Goal: Task Accomplishment & Management: Complete application form

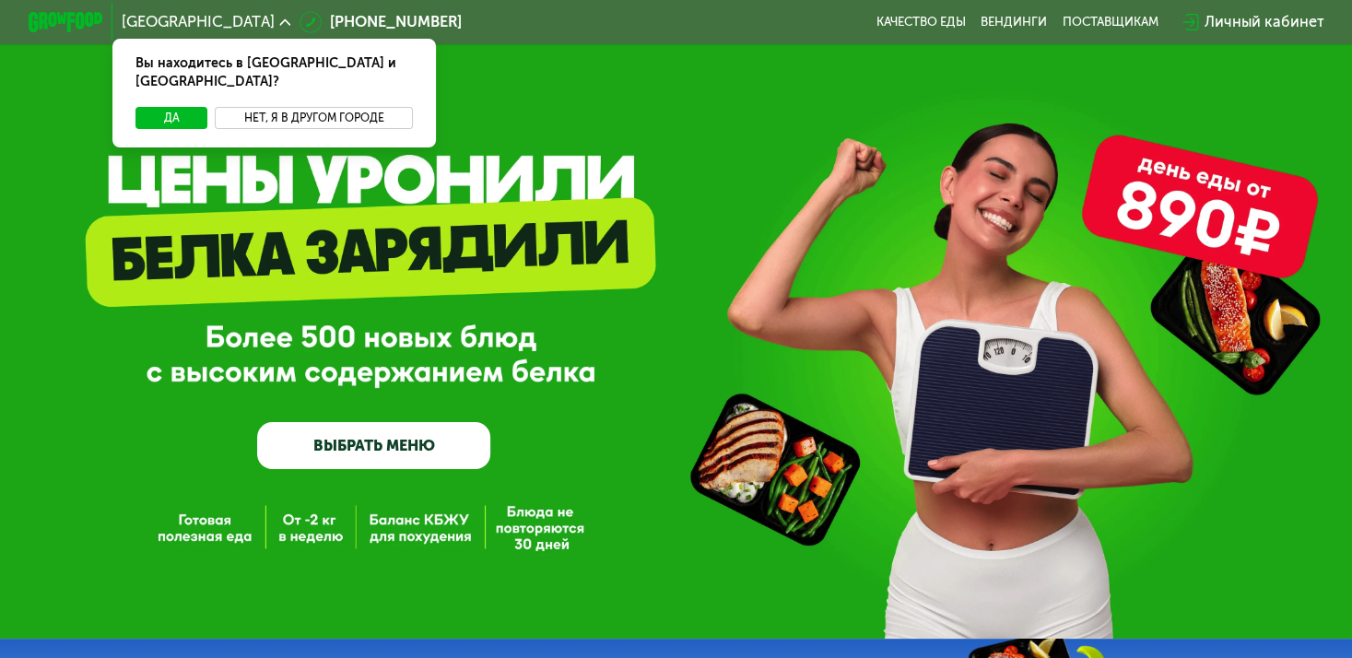
click at [294, 107] on button "Нет, я в другом городе" at bounding box center [314, 118] width 198 height 22
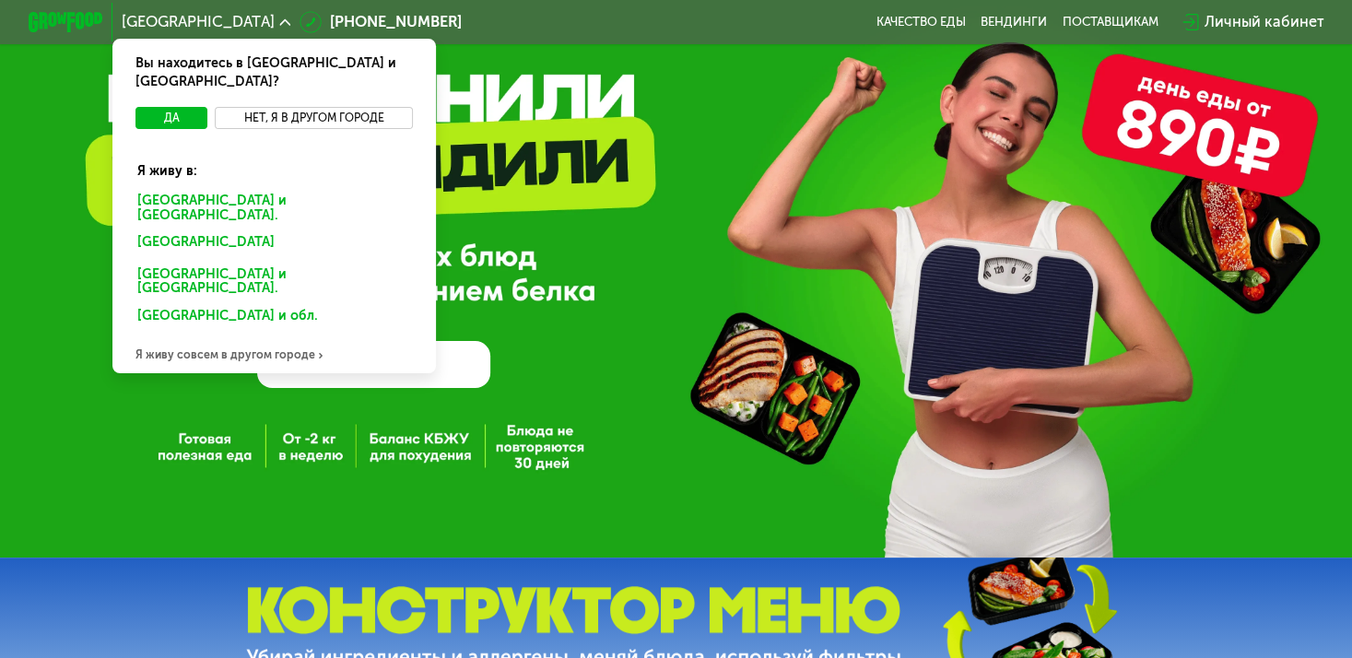
scroll to position [92, 0]
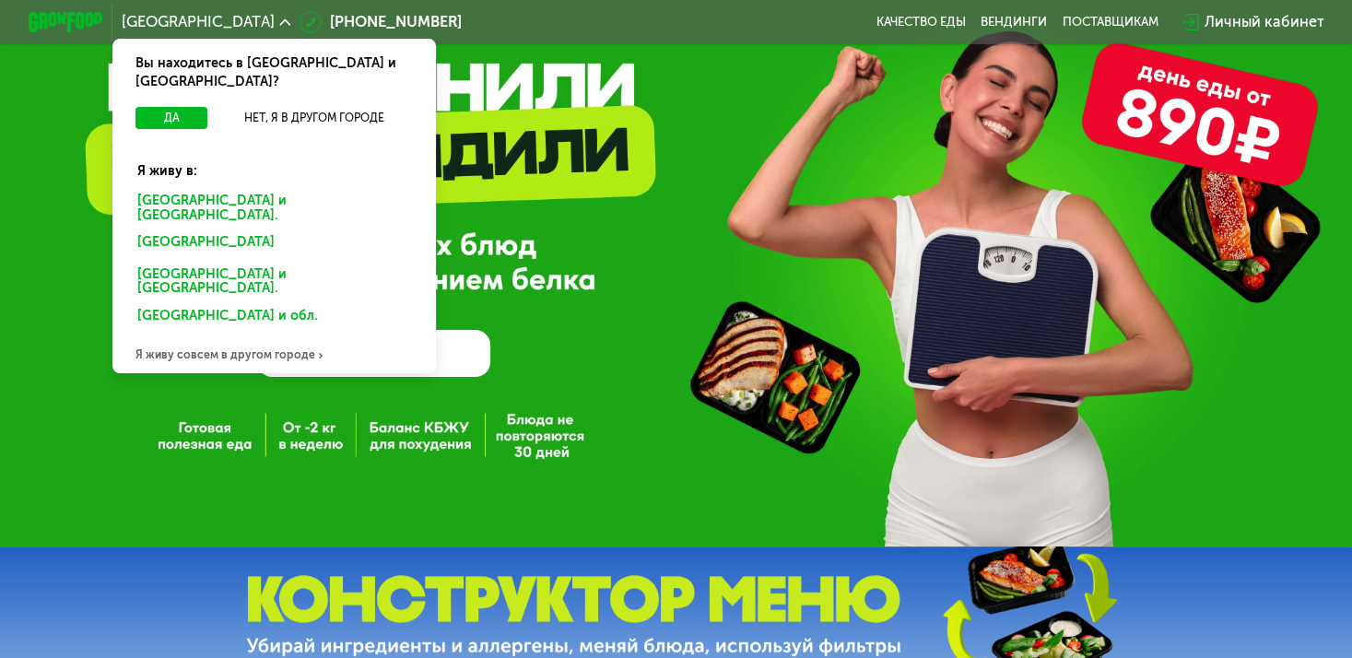
click at [276, 336] on div "Я живу совсем в другом городе" at bounding box center [273, 355] width 322 height 38
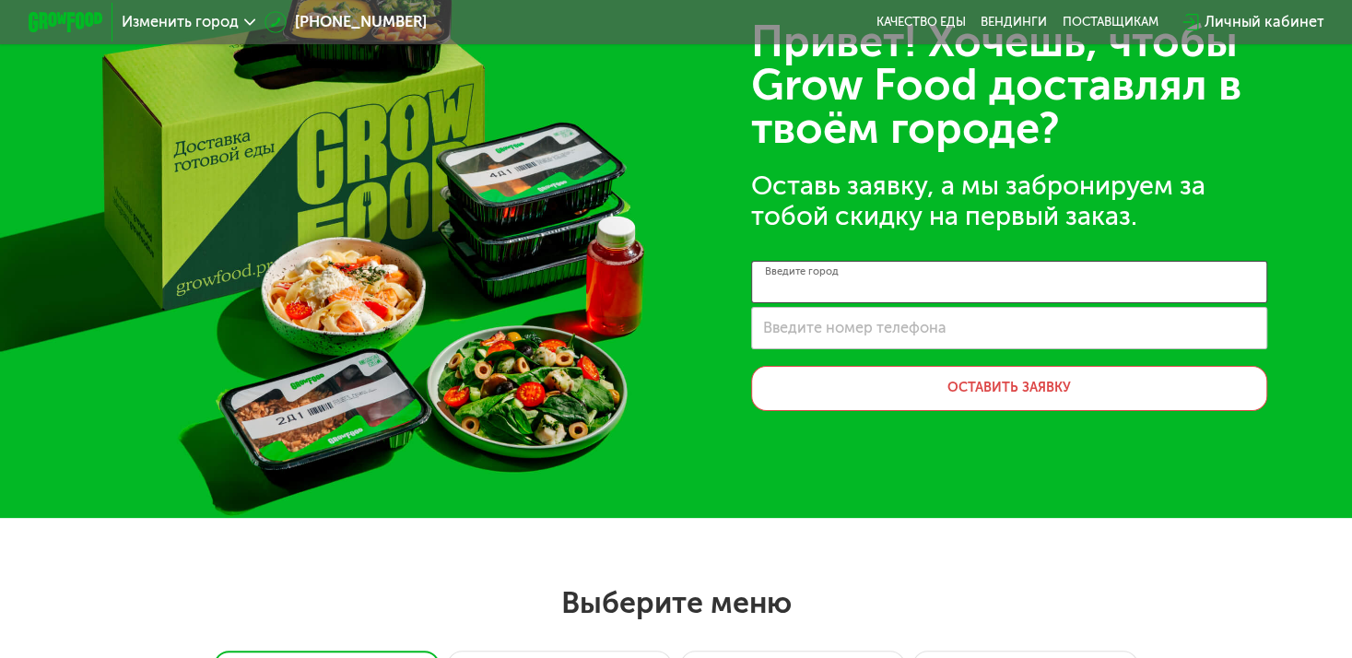
click at [891, 290] on input "Введите город" at bounding box center [1009, 282] width 516 height 42
type input "******"
click at [686, 296] on div "Привет! Хочешь, чтобы Grow Food доставлял в твоём городе? Оставь заявку, а мы з…" at bounding box center [676, 213] width 1352 height 610
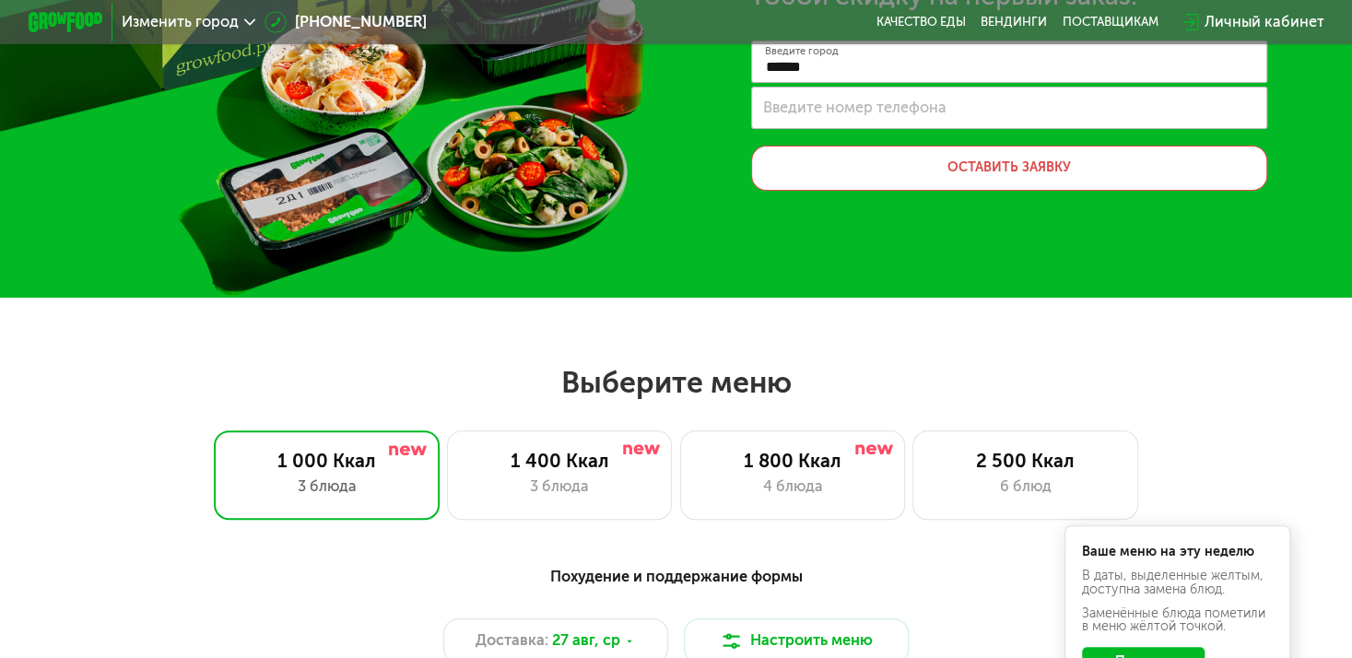
scroll to position [0, 0]
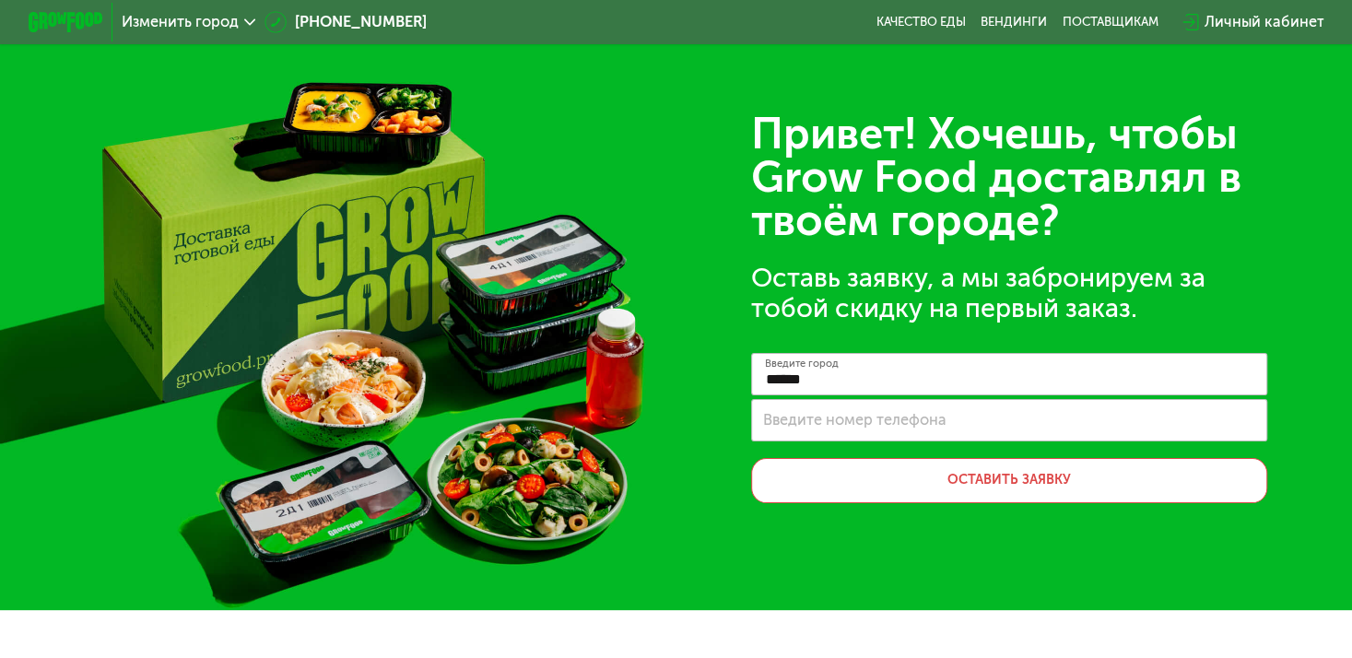
click at [809, 425] on label "Введите номер телефона" at bounding box center [854, 420] width 183 height 10
click at [809, 425] on input "Введите номер телефона" at bounding box center [1009, 420] width 516 height 42
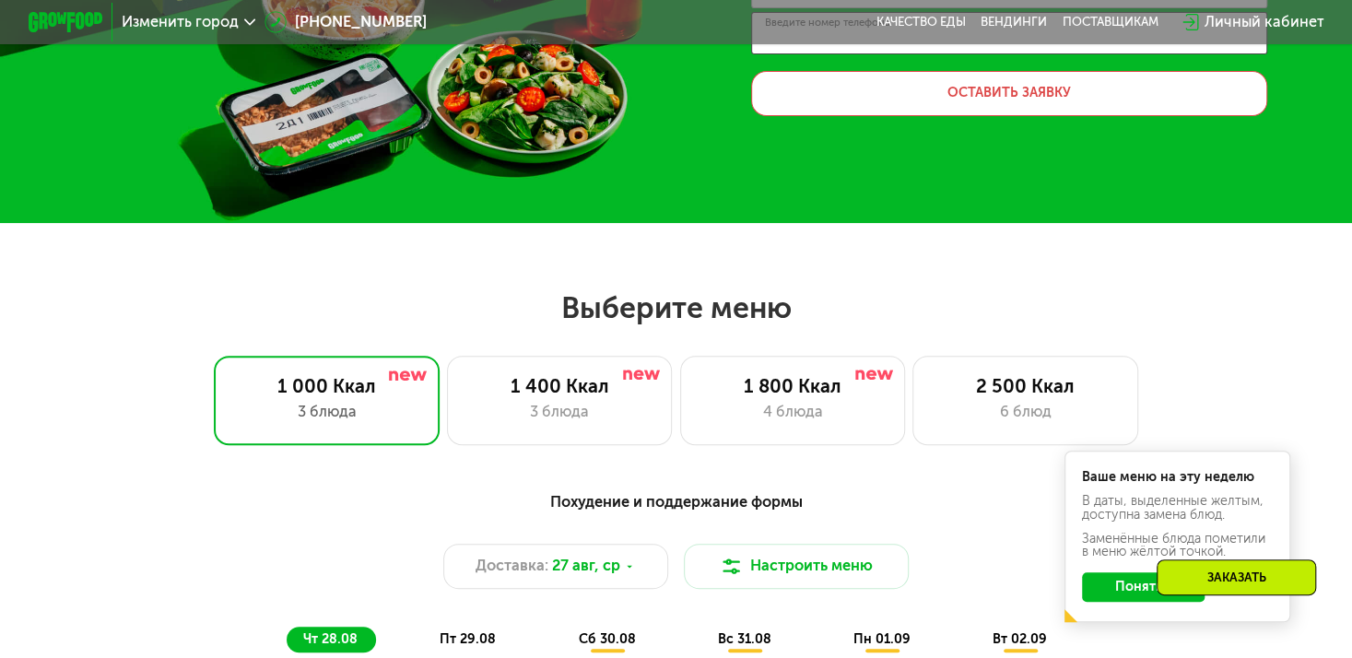
scroll to position [461, 0]
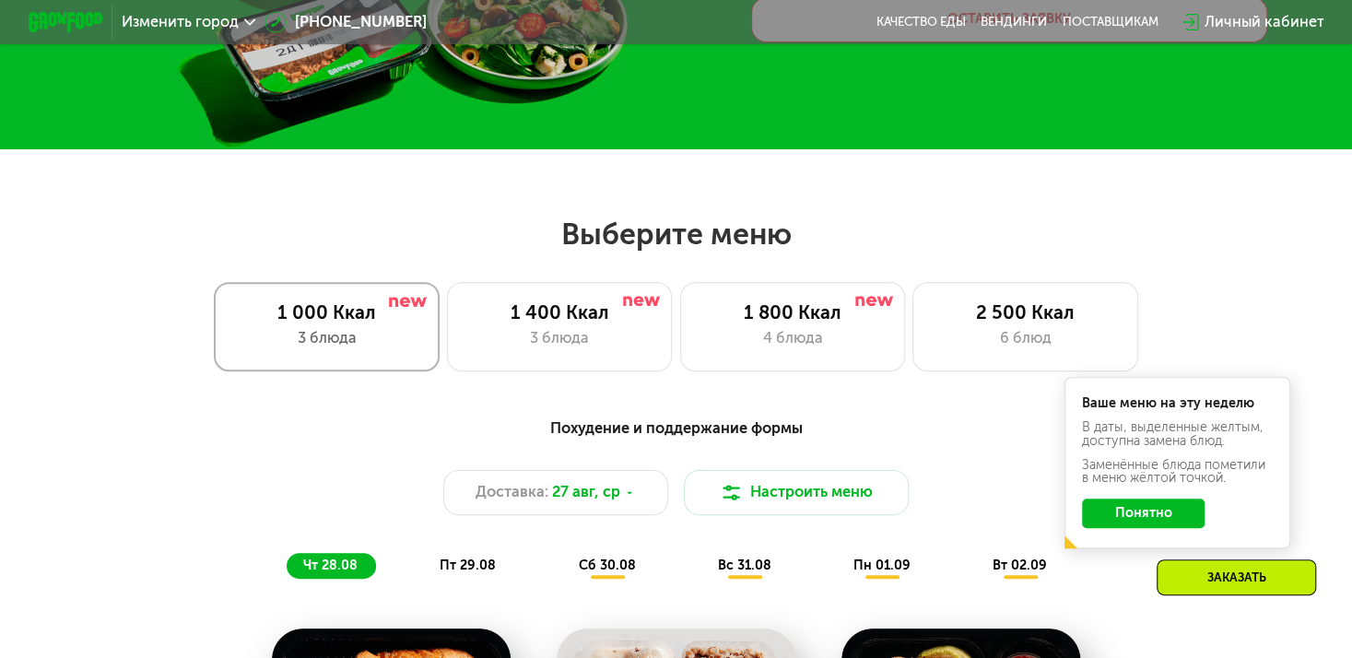
click at [352, 311] on div "1 000 Ккал" at bounding box center [327, 312] width 186 height 22
click at [555, 321] on div "1 400 Ккал" at bounding box center [559, 312] width 186 height 22
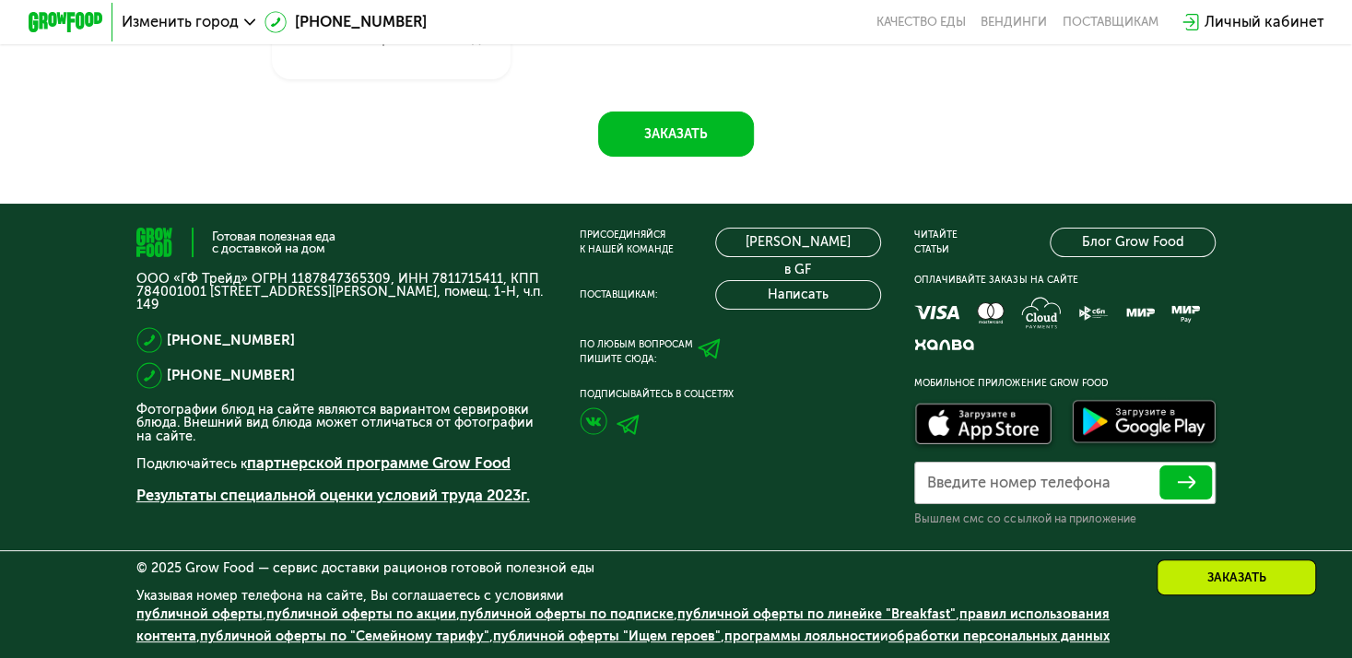
scroll to position [1509, 0]
